Goal: Information Seeking & Learning: Learn about a topic

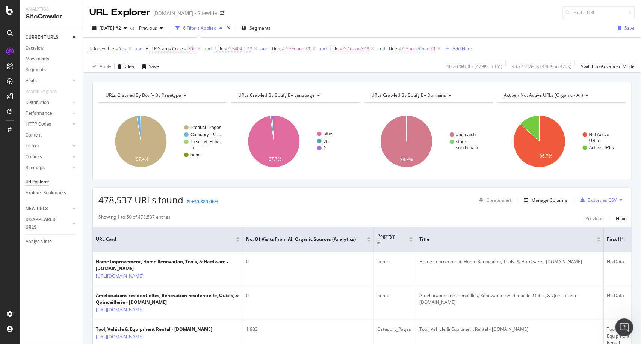
click at [458, 49] on div "Add Filter" at bounding box center [462, 48] width 20 height 6
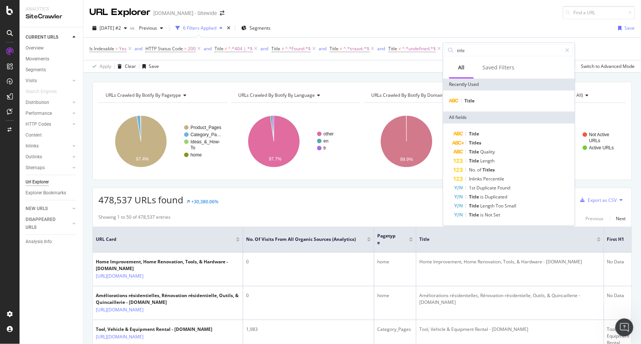
type input "h"
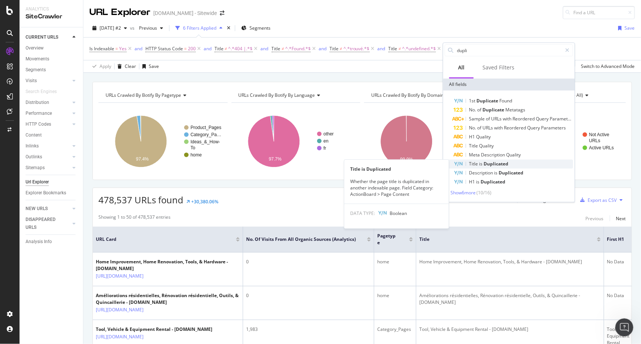
type input "dupli"
click at [489, 164] on span "Duplicated" at bounding box center [496, 164] width 25 height 6
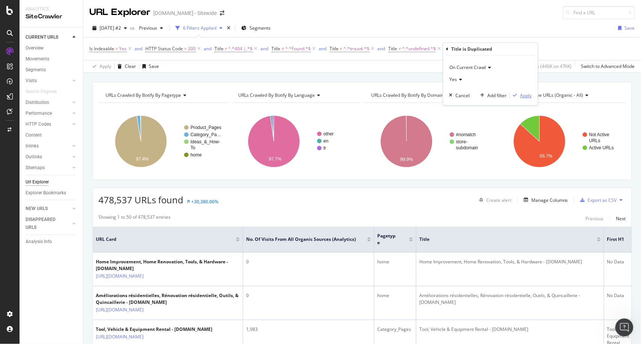
click at [525, 99] on button "Apply" at bounding box center [521, 96] width 22 height 8
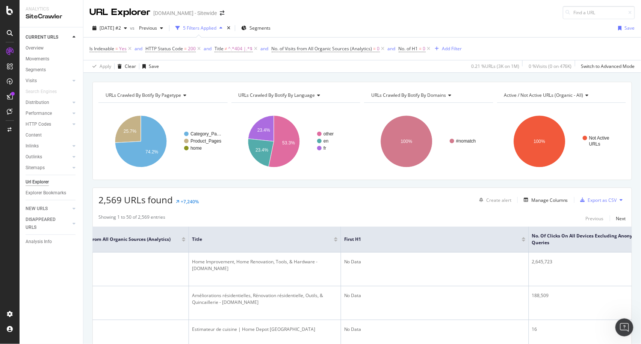
scroll to position [1, 0]
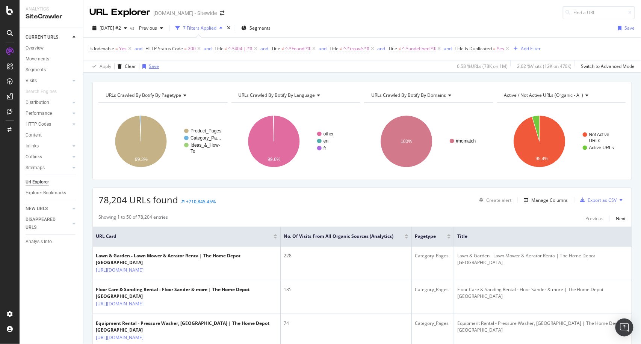
click at [151, 66] on div "Save" at bounding box center [154, 66] width 10 height 6
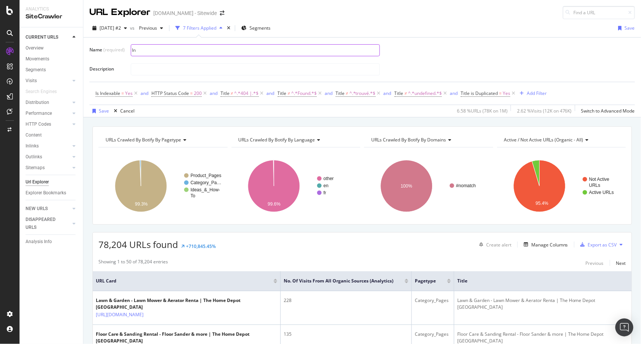
type input "I"
type input "No Product pages"
click at [515, 93] on icon at bounding box center [513, 94] width 6 height 8
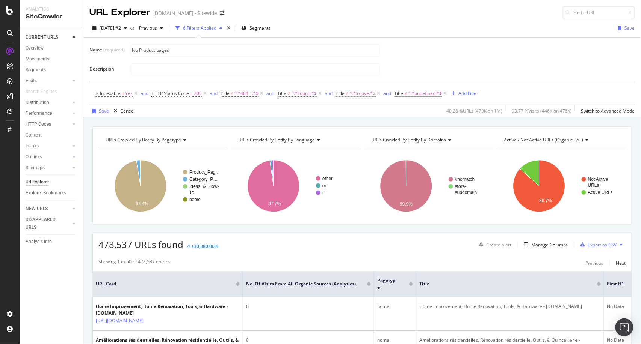
click at [106, 112] on div "Save" at bounding box center [104, 111] width 10 height 6
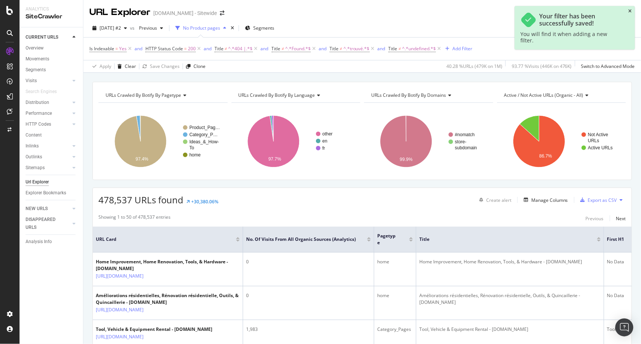
click at [631, 10] on icon "close toast" at bounding box center [629, 11] width 3 height 5
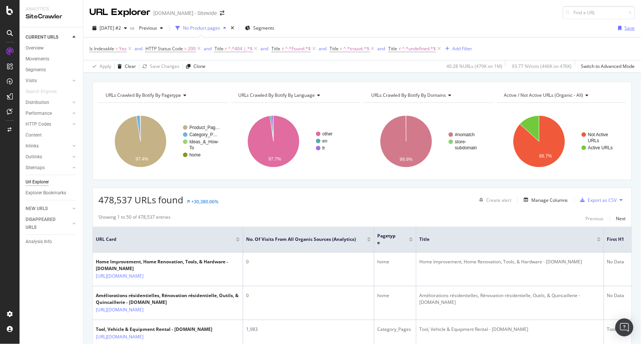
click at [622, 24] on div "Save" at bounding box center [625, 28] width 20 height 11
click at [220, 27] on div "No Product pages" at bounding box center [201, 28] width 37 height 6
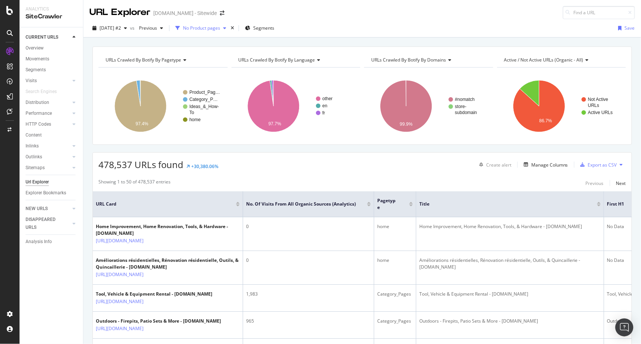
click at [226, 29] on icon "button" at bounding box center [224, 28] width 3 height 5
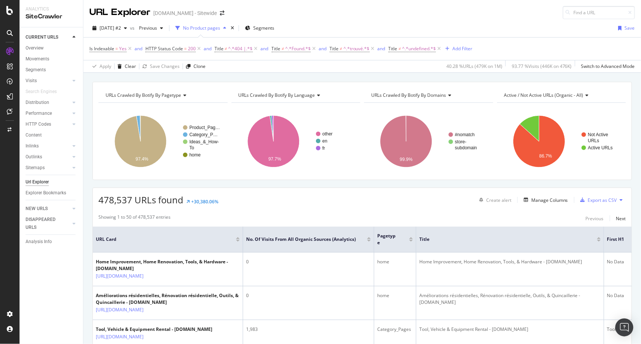
click at [220, 30] on div "No Product pages" at bounding box center [201, 28] width 37 height 6
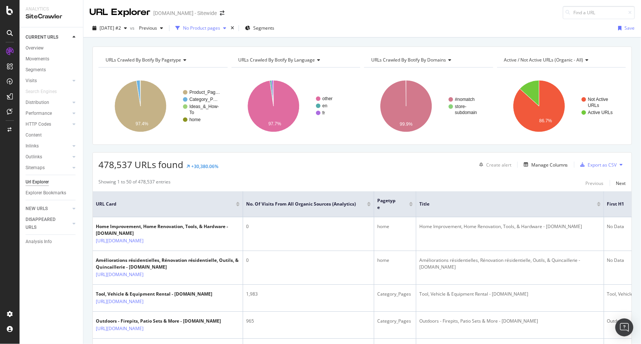
click at [209, 25] on div "No Product pages" at bounding box center [201, 28] width 37 height 6
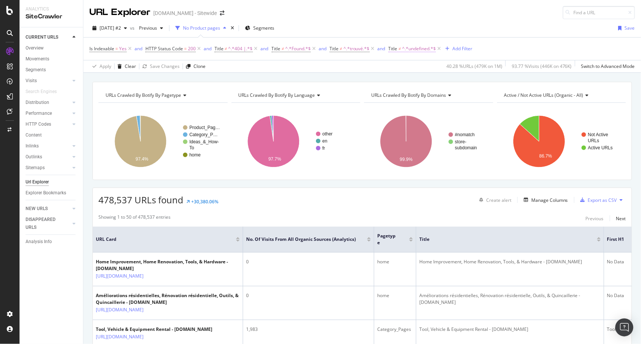
click at [419, 47] on span "^.*undefined.*$" at bounding box center [419, 49] width 34 height 11
click at [442, 20] on div "[DATE] #2 vs Previous No Product pages Segments Save Is Indexable = Yes and HTT…" at bounding box center [361, 46] width 557 height 54
click at [53, 153] on div "SmartContent" at bounding box center [44, 155] width 33 height 8
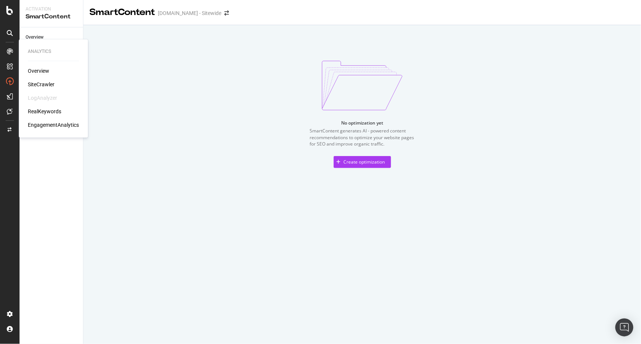
click at [46, 70] on div "Overview" at bounding box center [38, 71] width 21 height 8
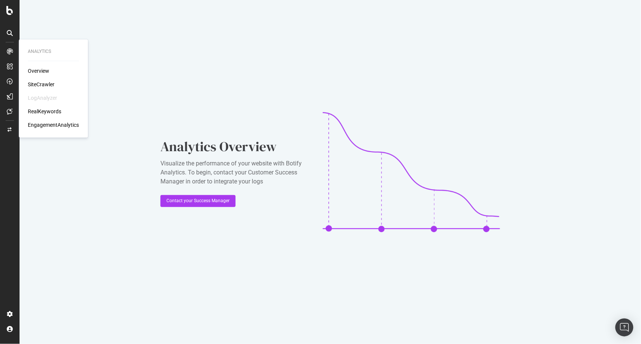
click at [48, 83] on div "SiteCrawler" at bounding box center [41, 85] width 27 height 8
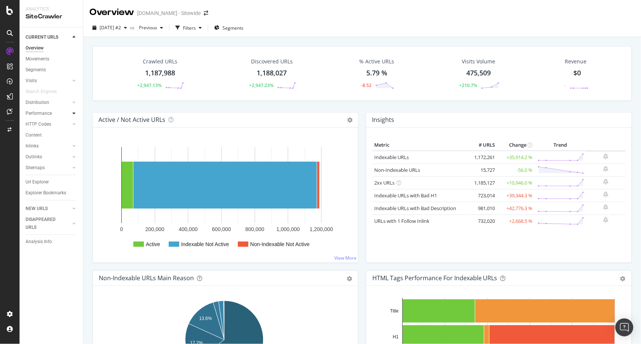
click at [74, 115] on icon at bounding box center [73, 113] width 3 height 5
click at [74, 169] on icon at bounding box center [73, 168] width 3 height 5
click at [38, 166] on div "Sitemaps" at bounding box center [35, 168] width 19 height 8
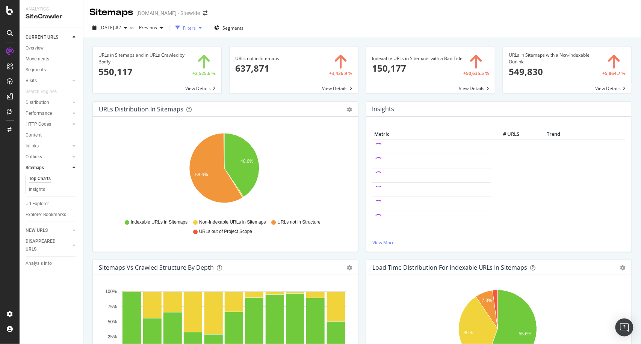
click at [202, 28] on icon "button" at bounding box center [200, 28] width 3 height 5
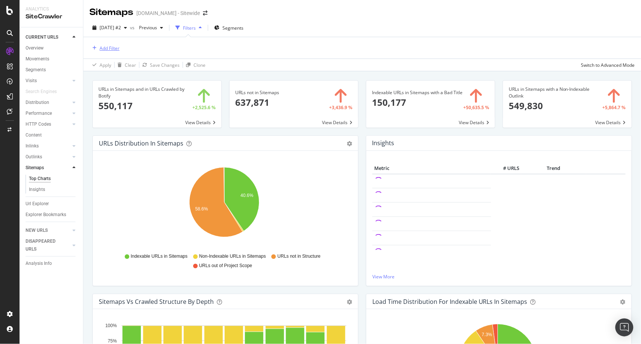
click at [106, 50] on div "Add Filter" at bounding box center [109, 48] width 20 height 6
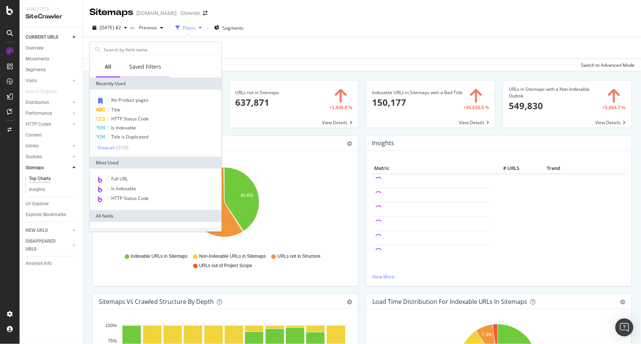
click at [151, 62] on div "Saved Filters" at bounding box center [145, 67] width 50 height 21
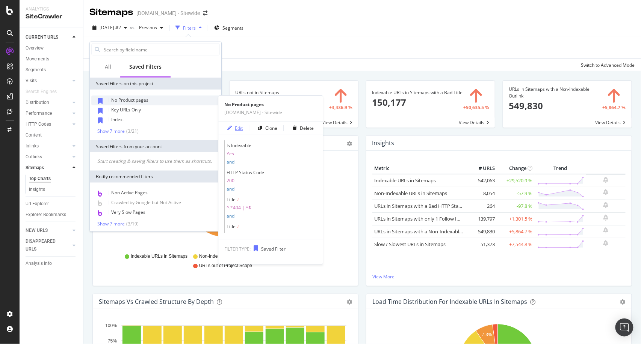
click at [238, 126] on div "Edit" at bounding box center [239, 128] width 8 height 6
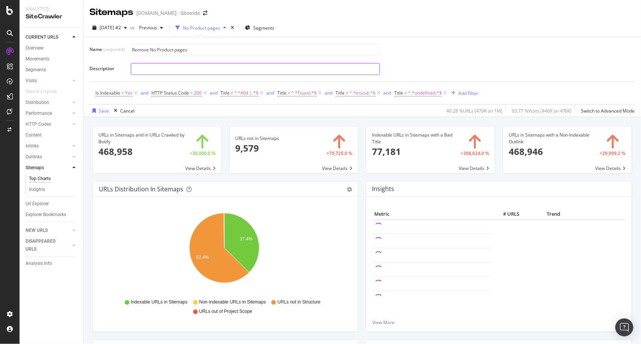
type input "Remove No Product pages"
click at [341, 74] on input "text" at bounding box center [255, 68] width 248 height 11
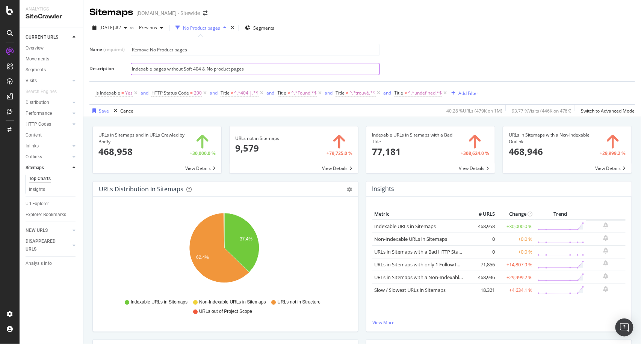
type input "Indexable pages without Soft 404 & No product pages"
click at [107, 109] on div "Save" at bounding box center [104, 111] width 10 height 6
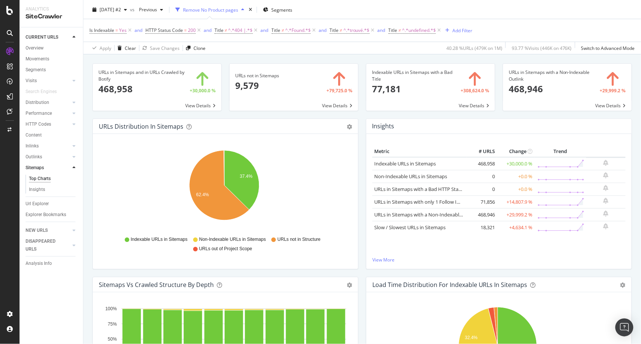
scroll to position [13, 0]
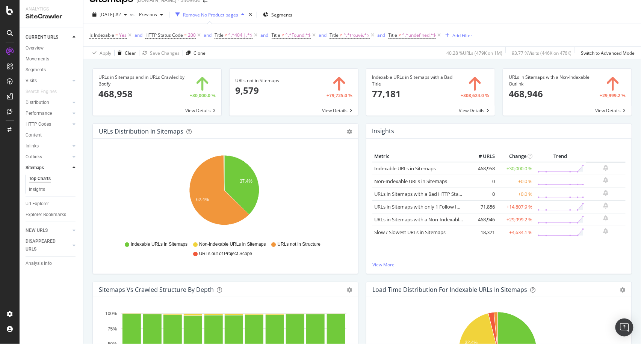
click at [86, 193] on div "URLs in Sitemaps and in URLs Crawled by Botify 468,958 +30,000.0 % View Details…" at bounding box center [361, 231] width 557 height 344
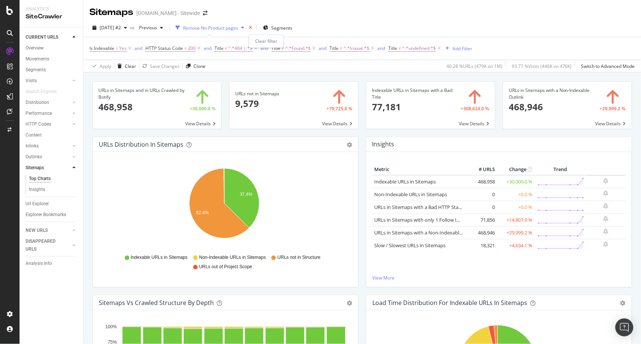
click at [252, 29] on icon "times" at bounding box center [250, 28] width 3 height 5
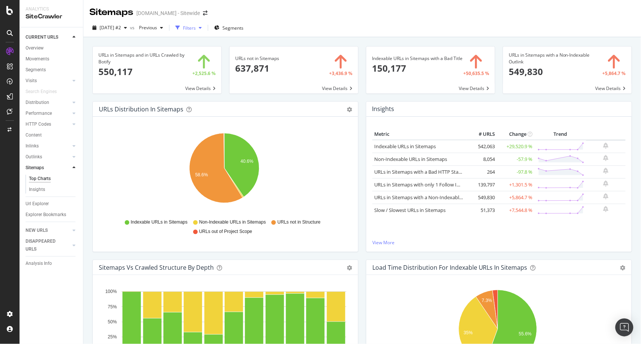
click at [205, 30] on div "Filters" at bounding box center [188, 27] width 32 height 11
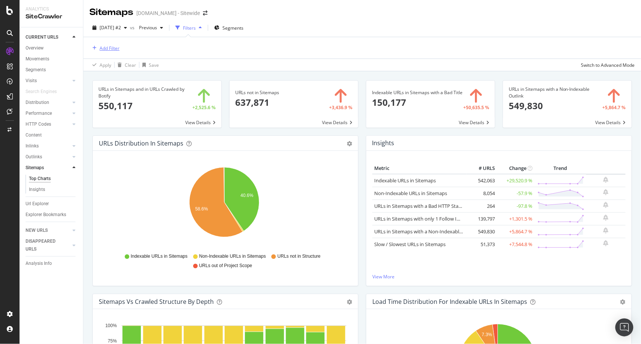
click at [113, 48] on div "Add Filter" at bounding box center [109, 48] width 20 height 6
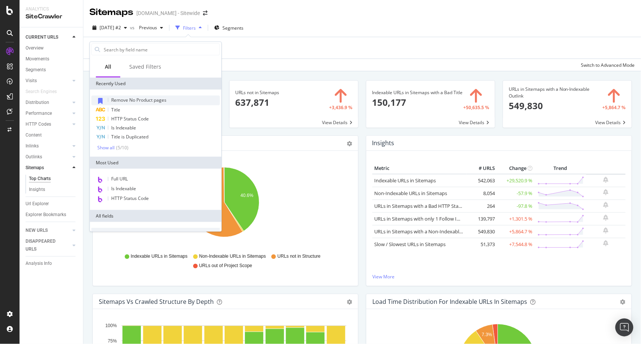
click at [138, 99] on span "Remove No Product pages" at bounding box center [138, 100] width 55 height 6
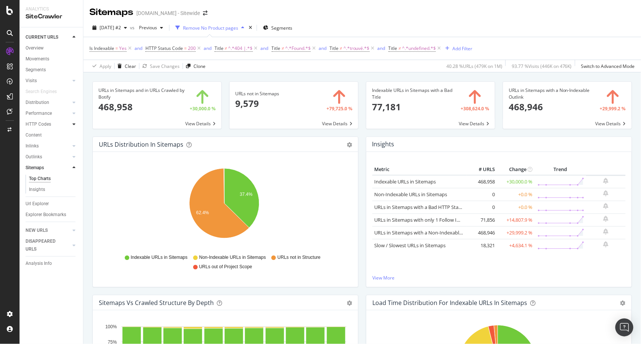
click at [73, 124] on icon at bounding box center [73, 124] width 3 height 5
click at [40, 122] on div "HTTP Codes" at bounding box center [39, 125] width 26 height 8
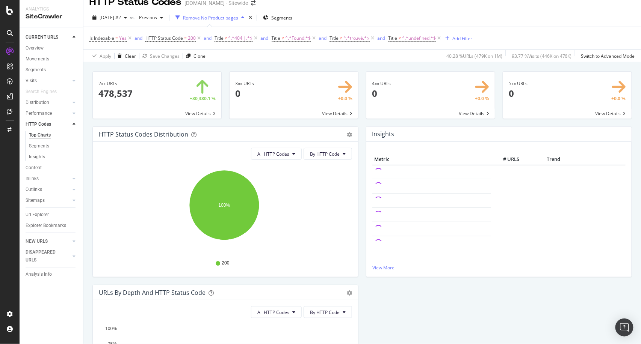
scroll to position [8, 0]
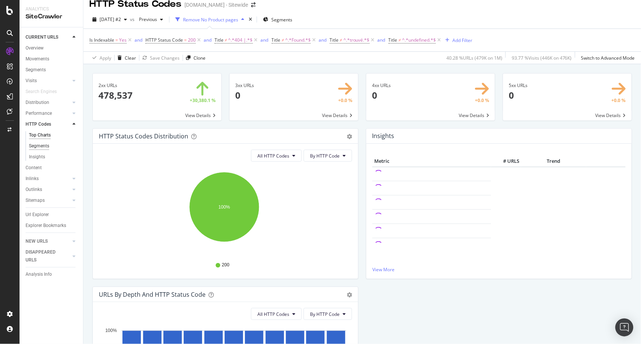
click at [42, 143] on div "Segments" at bounding box center [39, 146] width 20 height 8
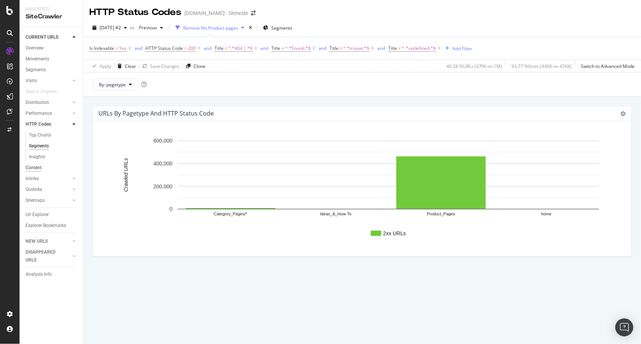
click at [36, 165] on div "Content" at bounding box center [34, 168] width 16 height 8
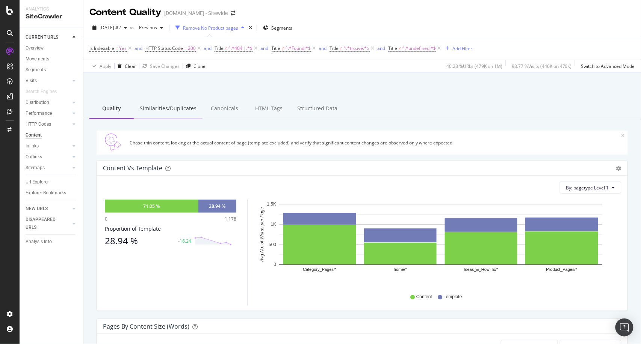
click at [166, 110] on div "Similarities/Duplicates" at bounding box center [168, 109] width 69 height 21
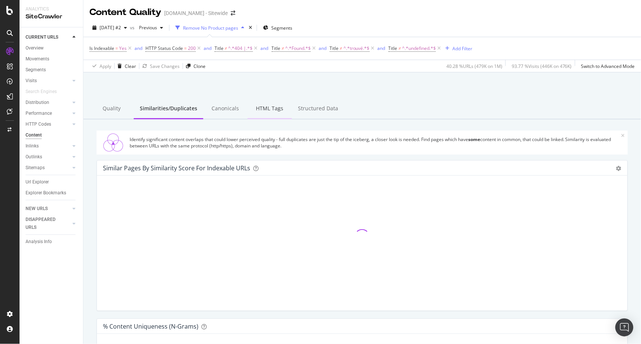
click at [270, 103] on div "HTML Tags" at bounding box center [269, 109] width 44 height 21
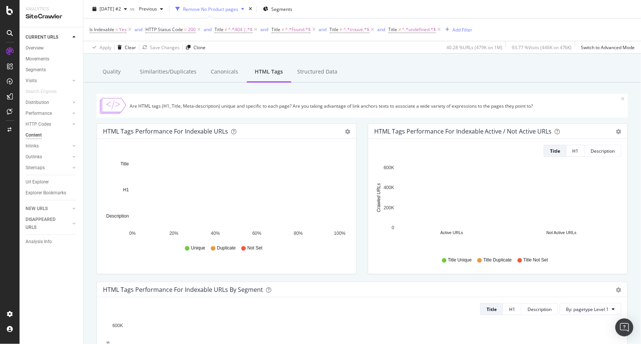
scroll to position [36, 0]
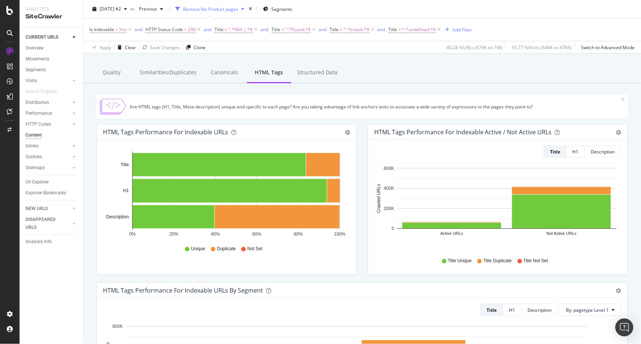
drag, startPoint x: 92, startPoint y: 283, endPoint x: 90, endPoint y: 297, distance: 14.7
click at [362, 270] on div "HTML Tags Performance for Indexable Active / Not Active URLs Bar (by Value) Bar…" at bounding box center [497, 203] width 271 height 158
click at [345, 134] on icon "gear" at bounding box center [347, 132] width 5 height 5
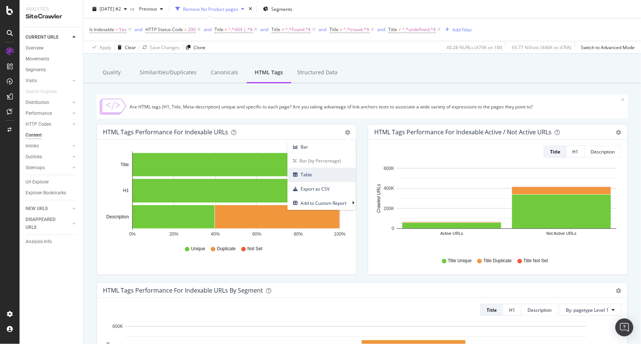
click at [303, 172] on span "Table" at bounding box center [321, 175] width 68 height 10
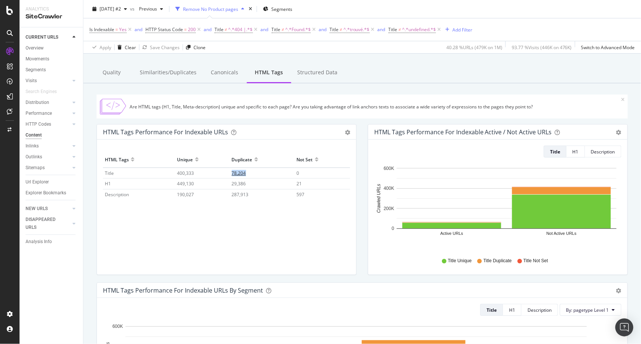
drag, startPoint x: 255, startPoint y: 170, endPoint x: 229, endPoint y: 171, distance: 26.3
click at [230, 171] on td "78,204" at bounding box center [262, 173] width 65 height 11
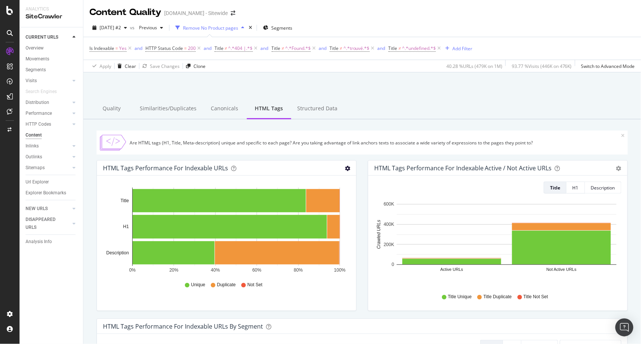
click at [345, 169] on icon "gear" at bounding box center [347, 168] width 5 height 5
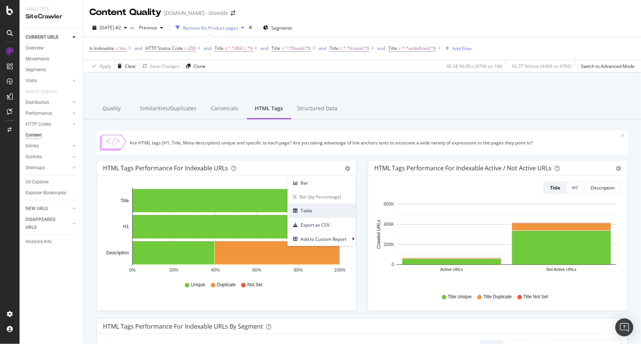
click at [302, 211] on span "Table" at bounding box center [321, 211] width 68 height 10
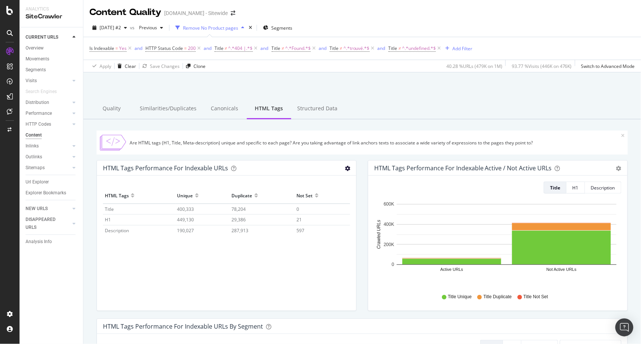
click at [345, 169] on icon "gear" at bounding box center [347, 168] width 5 height 5
click at [308, 185] on span "Bar" at bounding box center [321, 183] width 68 height 10
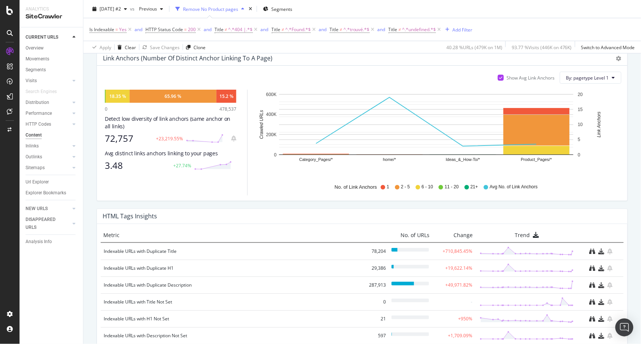
scroll to position [481, 0]
